Goal: Transaction & Acquisition: Obtain resource

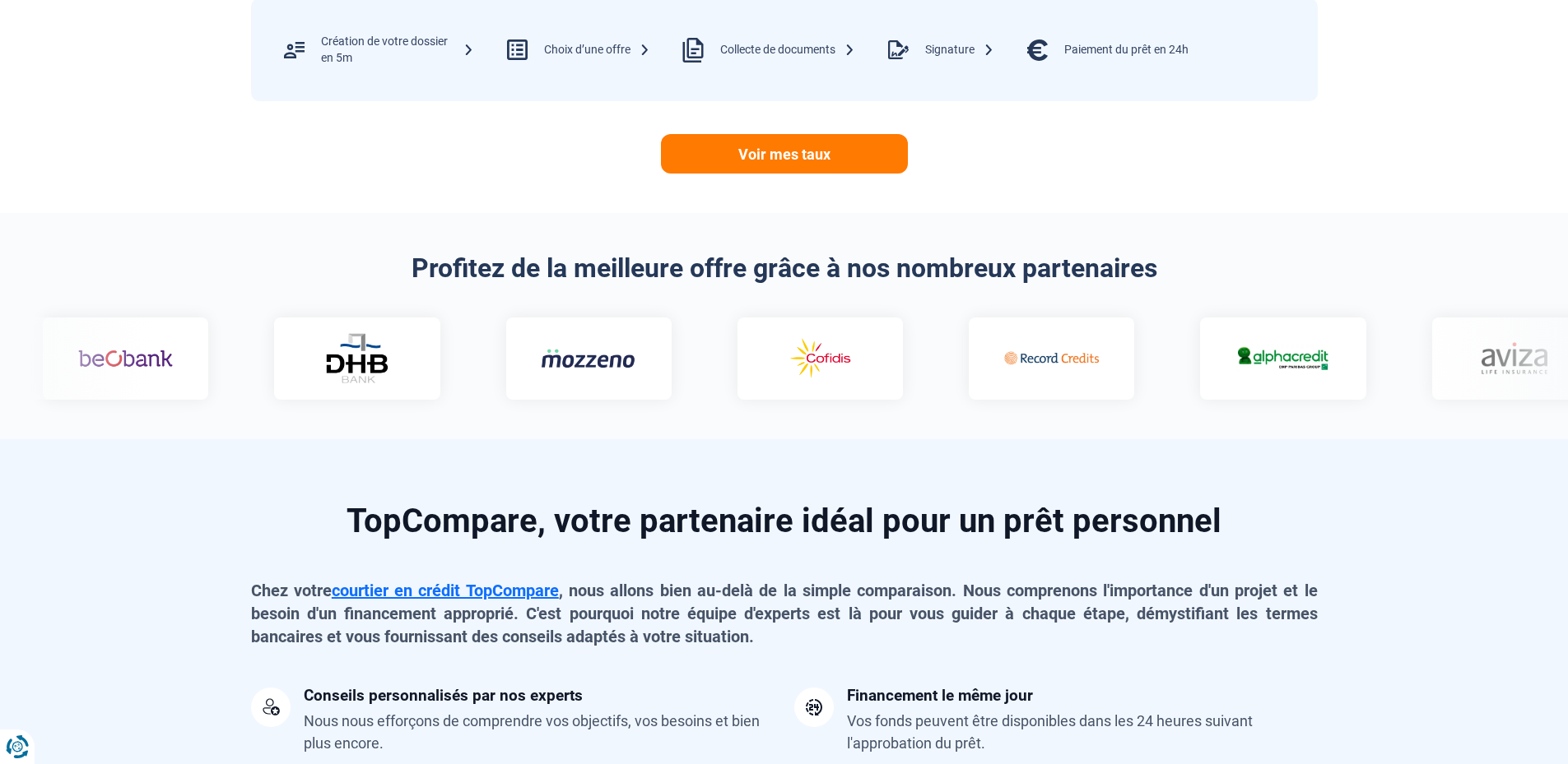
scroll to position [494, 0]
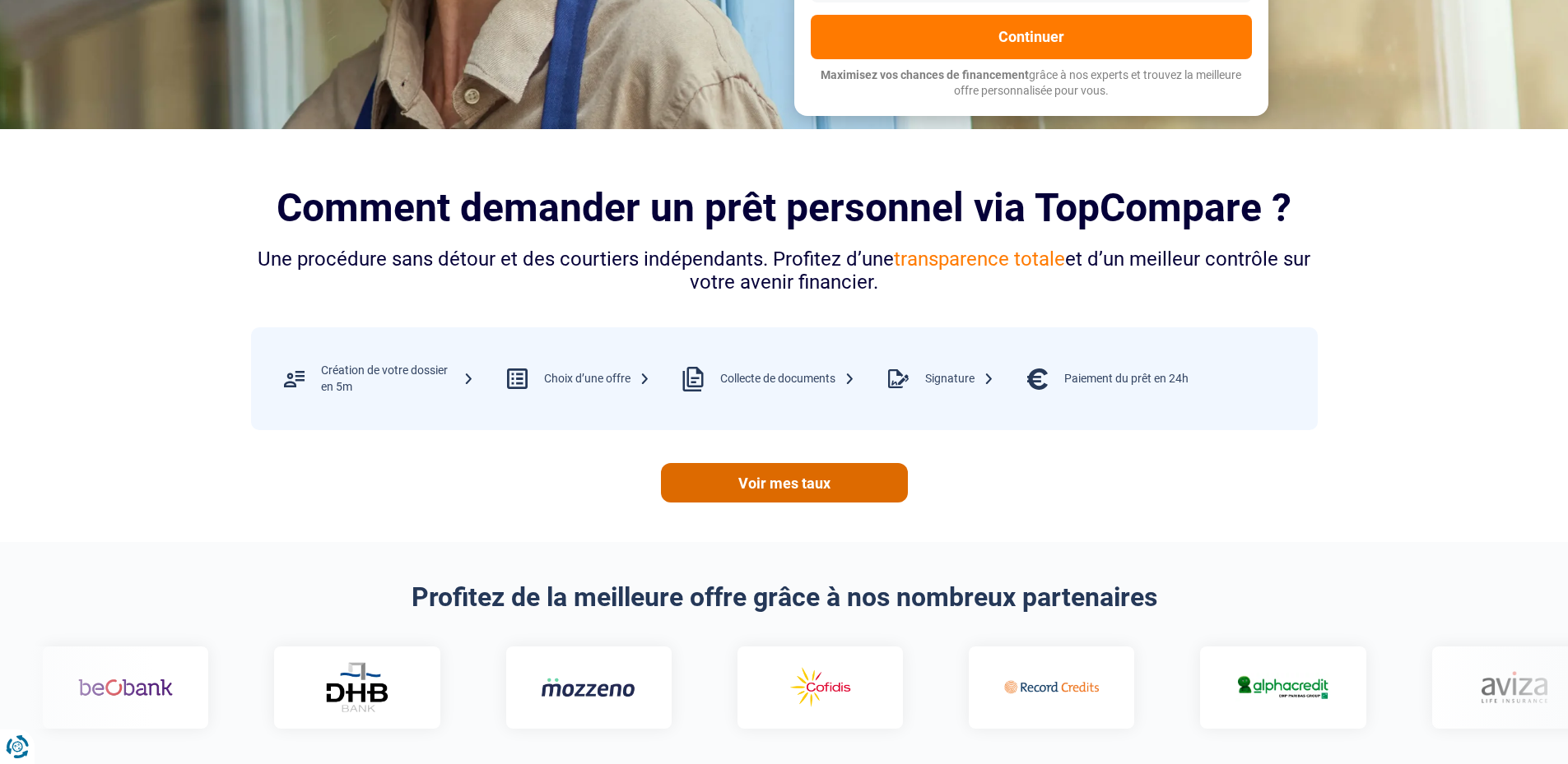
click at [819, 476] on link "Voir mes taux" at bounding box center [784, 483] width 247 height 39
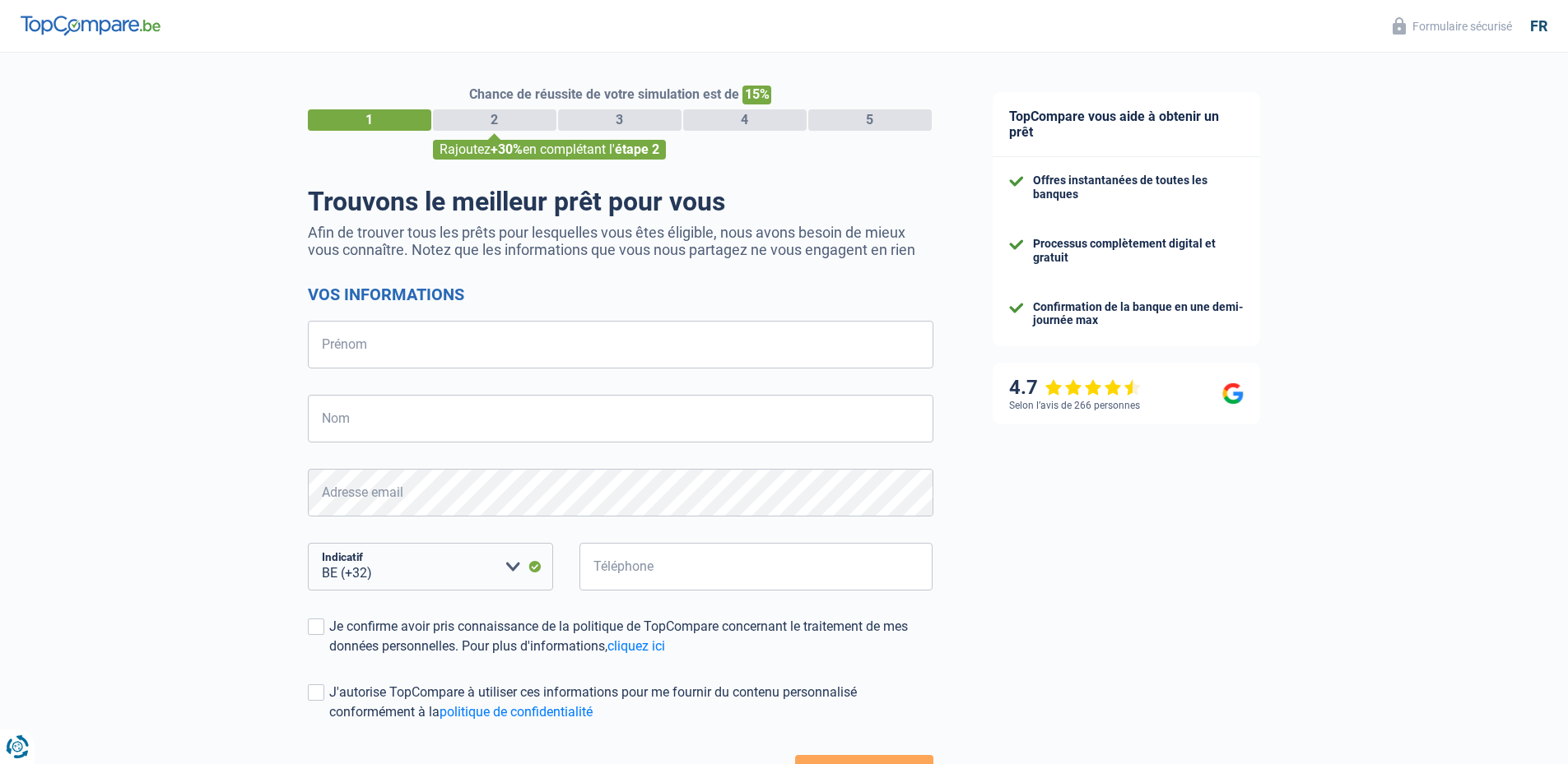
select select "32"
